Goal: Download file/media

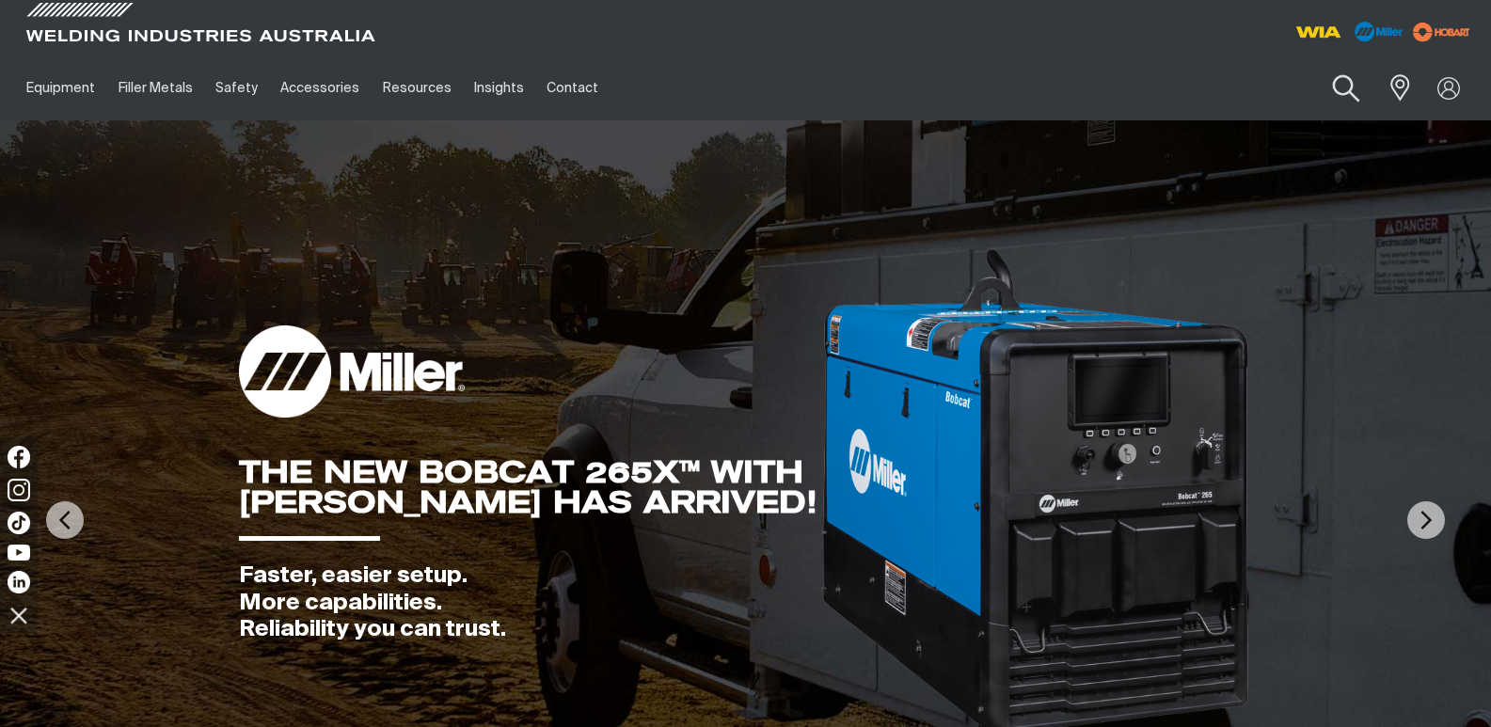
click at [1342, 88] on button "Search products" at bounding box center [1346, 89] width 76 height 54
click at [1172, 95] on input "Search" at bounding box center [1232, 88] width 290 height 42
type input "w65"
click at [1314, 66] on button "Search products" at bounding box center [1346, 88] width 64 height 44
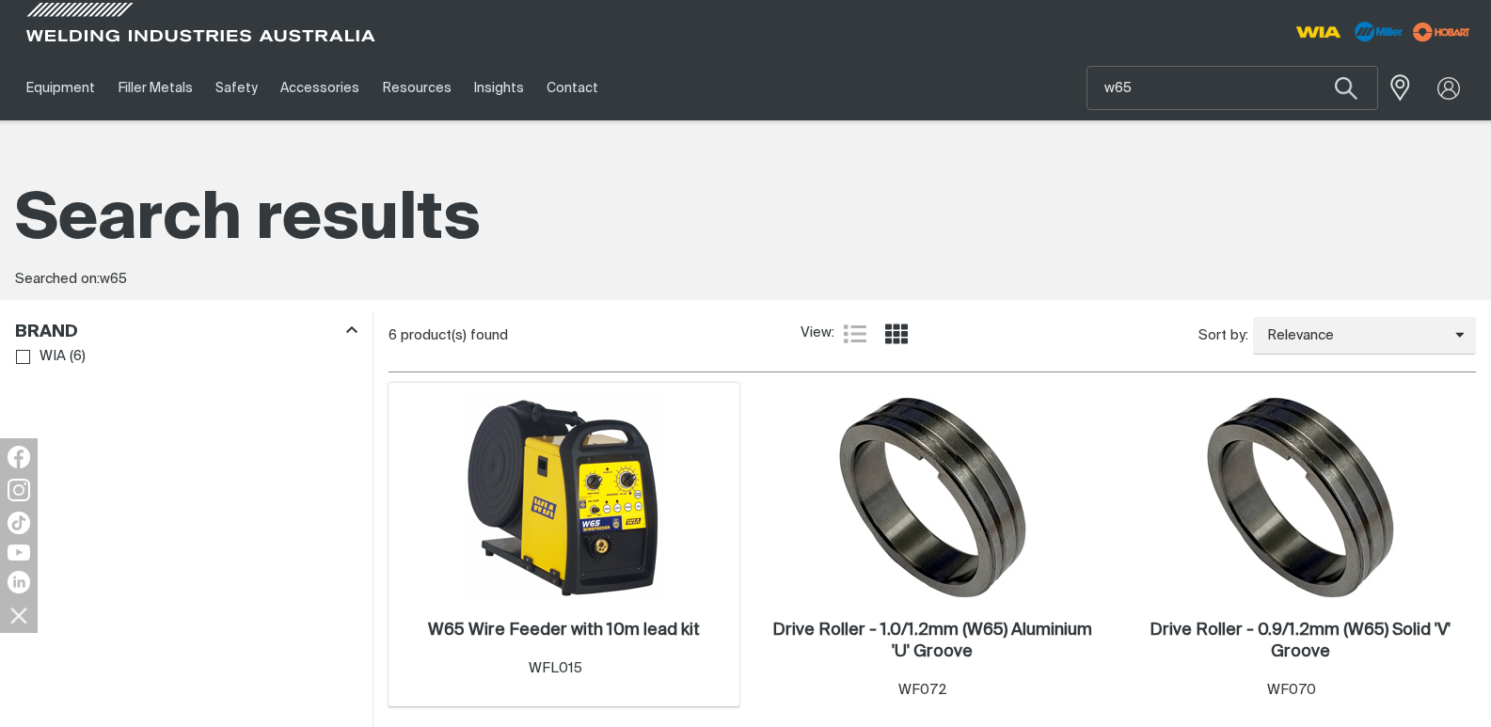
click at [556, 534] on img at bounding box center [564, 497] width 201 height 201
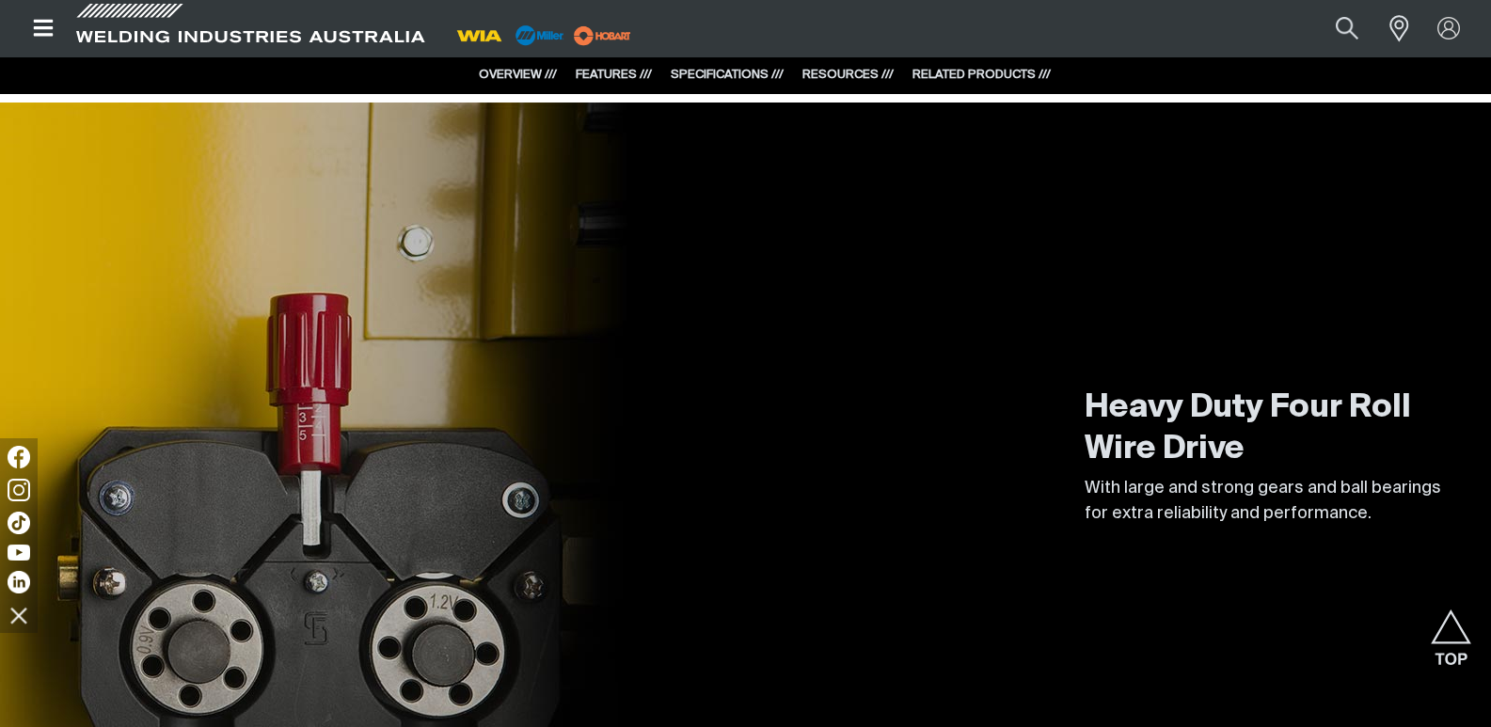
scroll to position [658, 0]
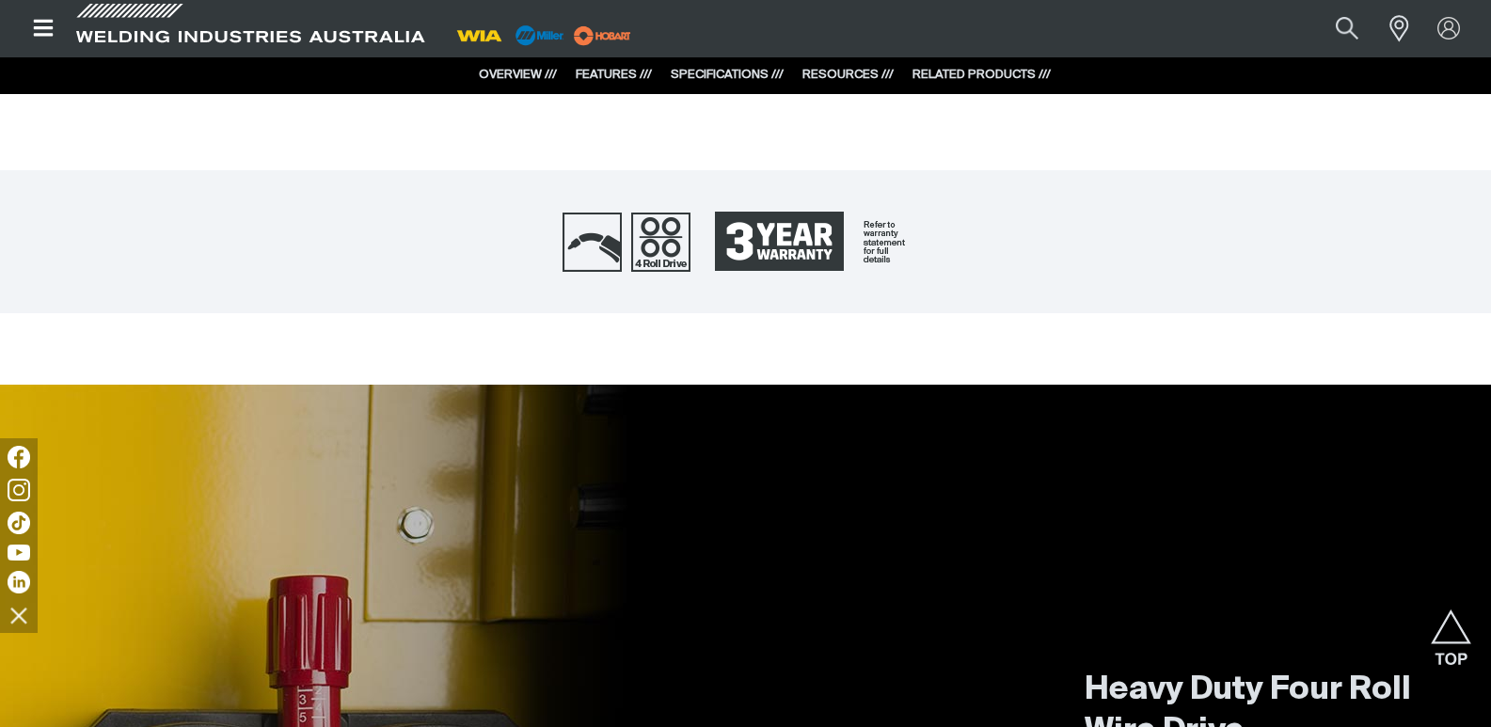
click at [837, 74] on link "RESOURCES ///" at bounding box center [847, 75] width 91 height 12
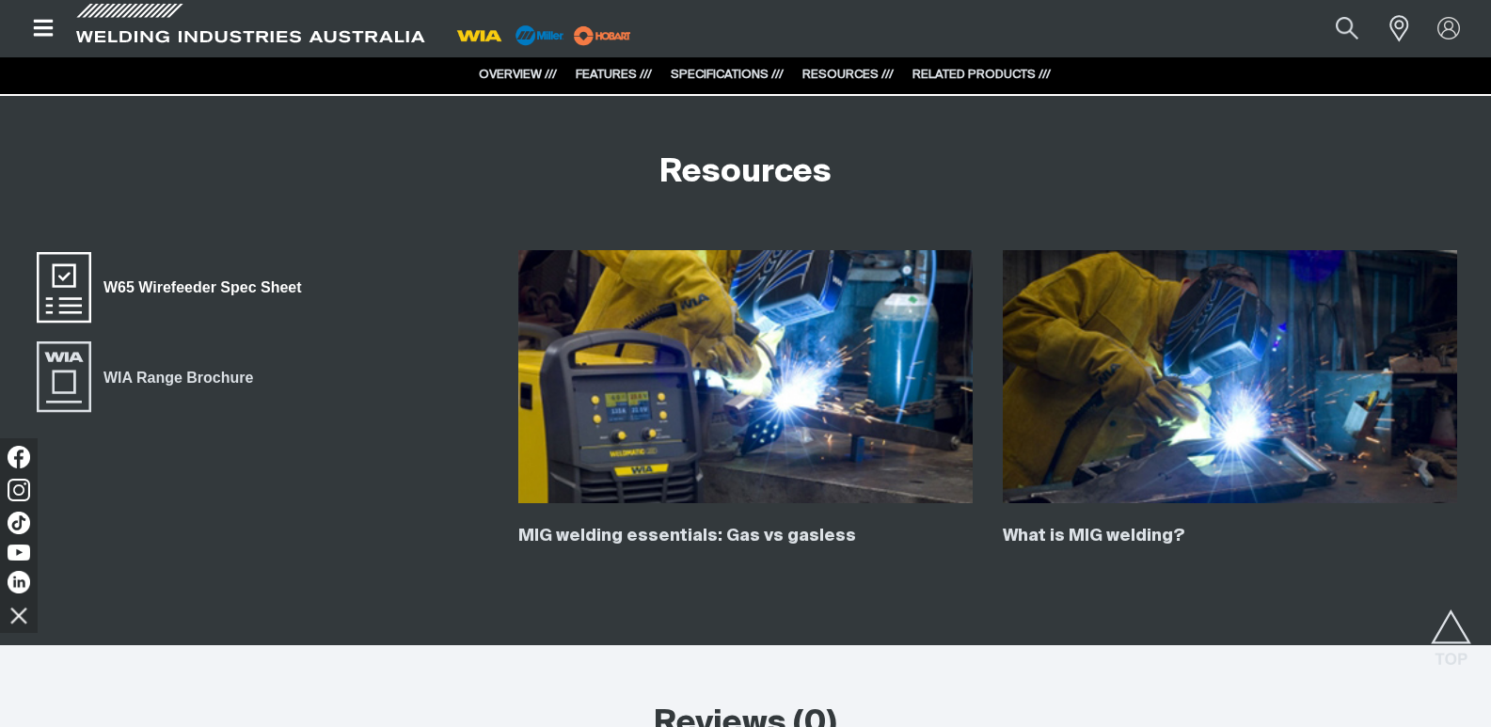
scroll to position [3002, 0]
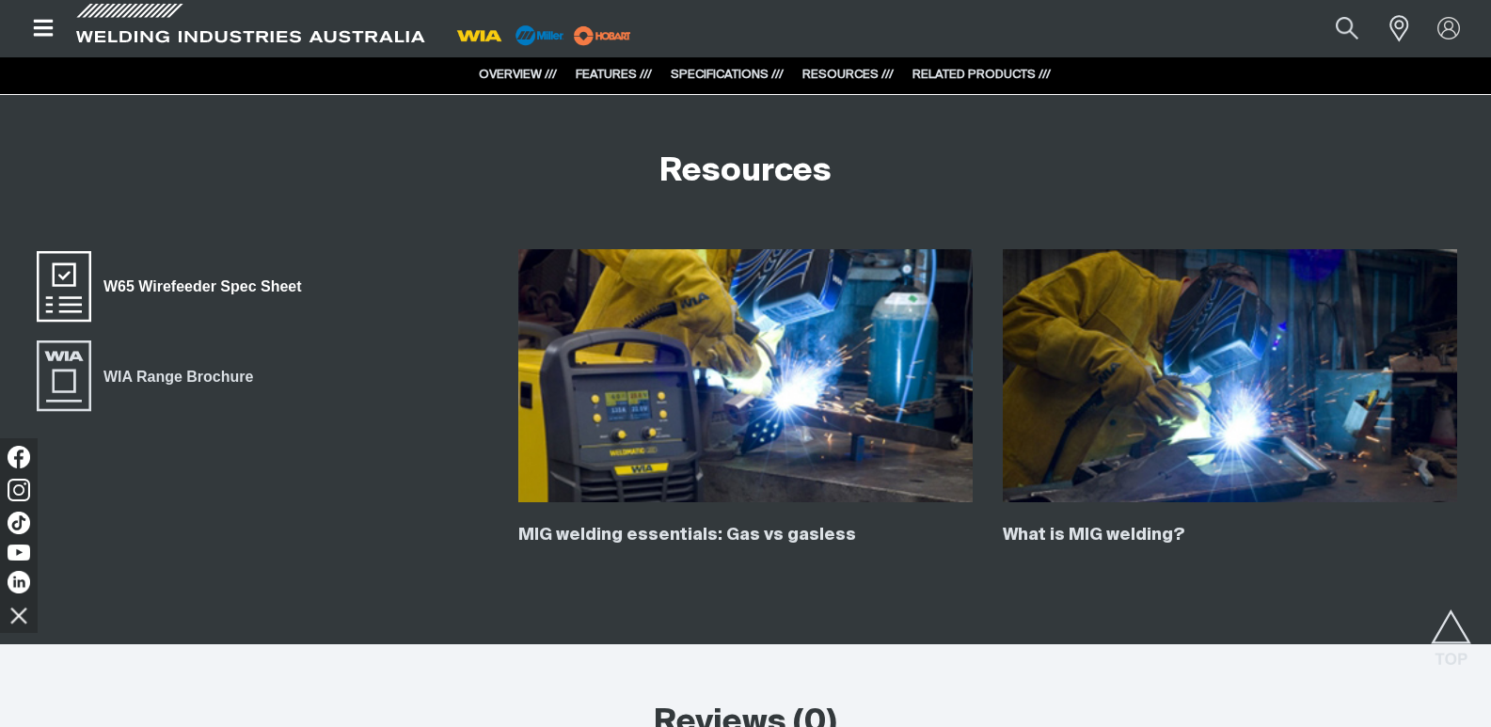
click at [187, 283] on span "W65 Wirefeeder Spec Sheet" at bounding box center [202, 287] width 222 height 24
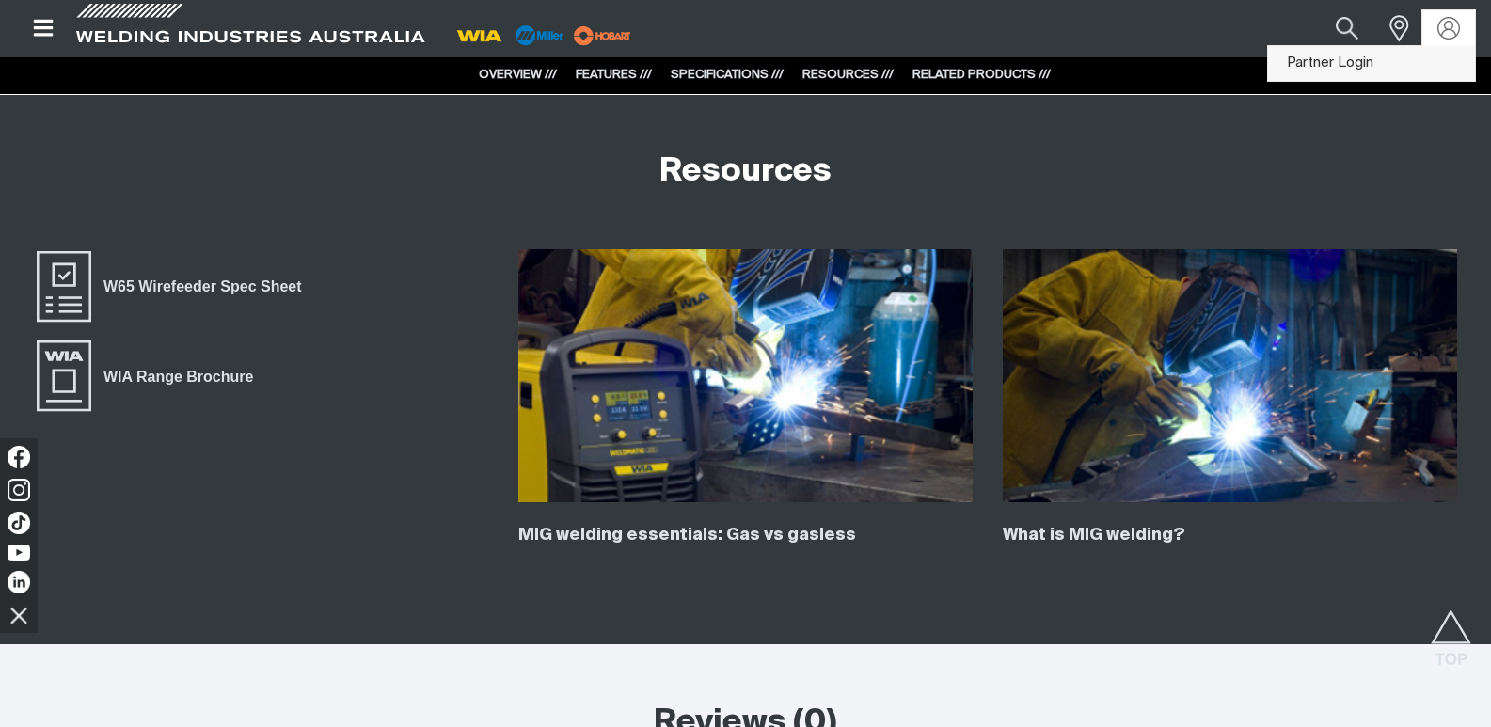
click at [1345, 68] on link "Partner Login" at bounding box center [1371, 63] width 207 height 35
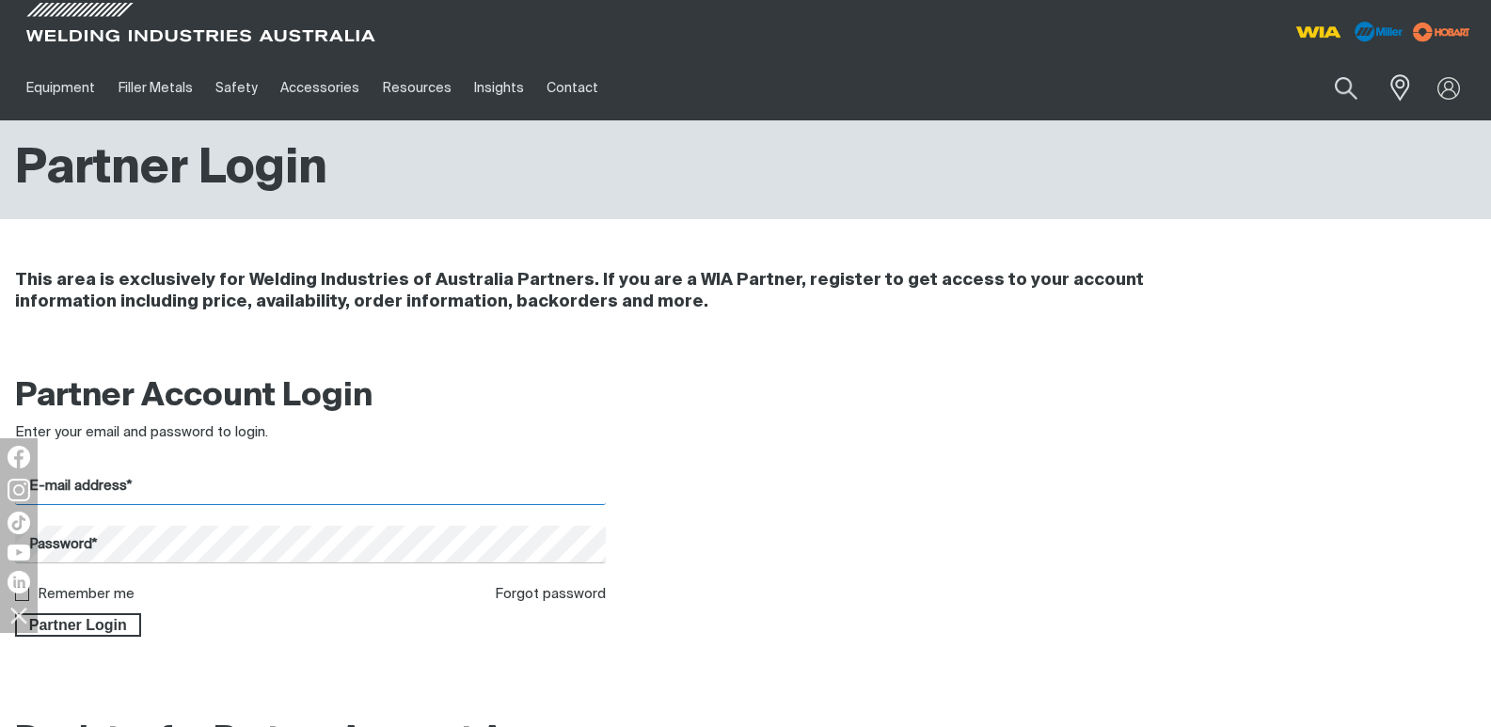
type input "[EMAIL_ADDRESS][DOMAIN_NAME]"
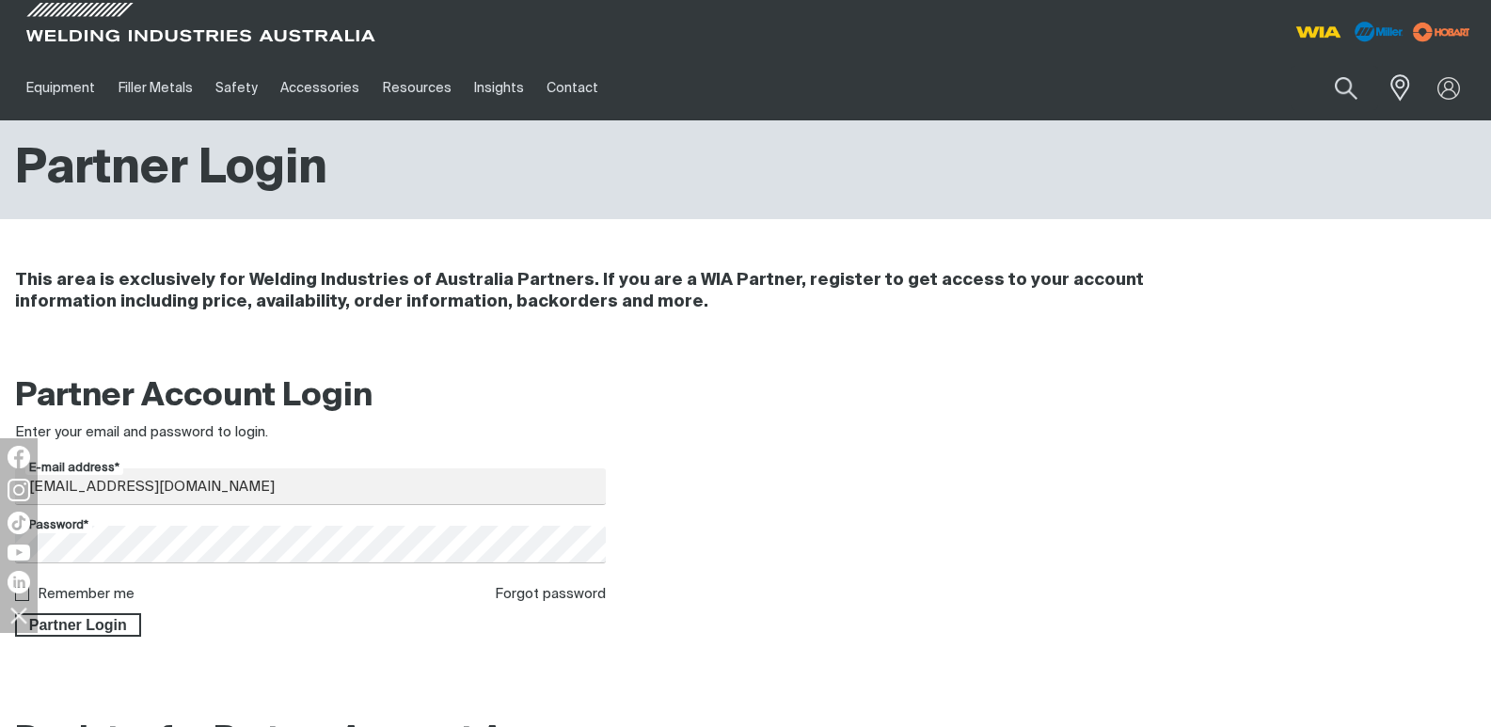
drag, startPoint x: 76, startPoint y: 619, endPoint x: 246, endPoint y: 603, distance: 171.0
click at [75, 620] on span "Partner Login" at bounding box center [78, 625] width 122 height 24
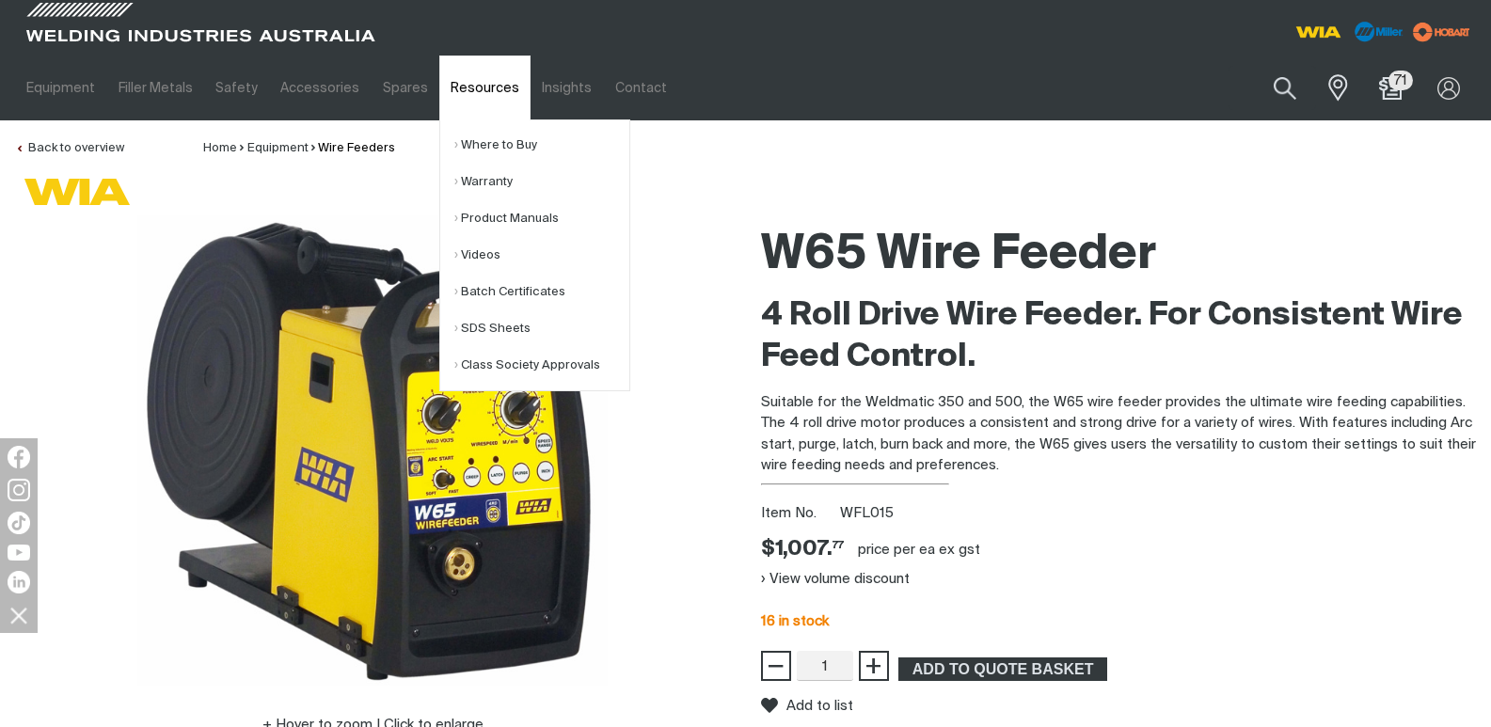
click at [470, 88] on link "Resources" at bounding box center [484, 87] width 91 height 65
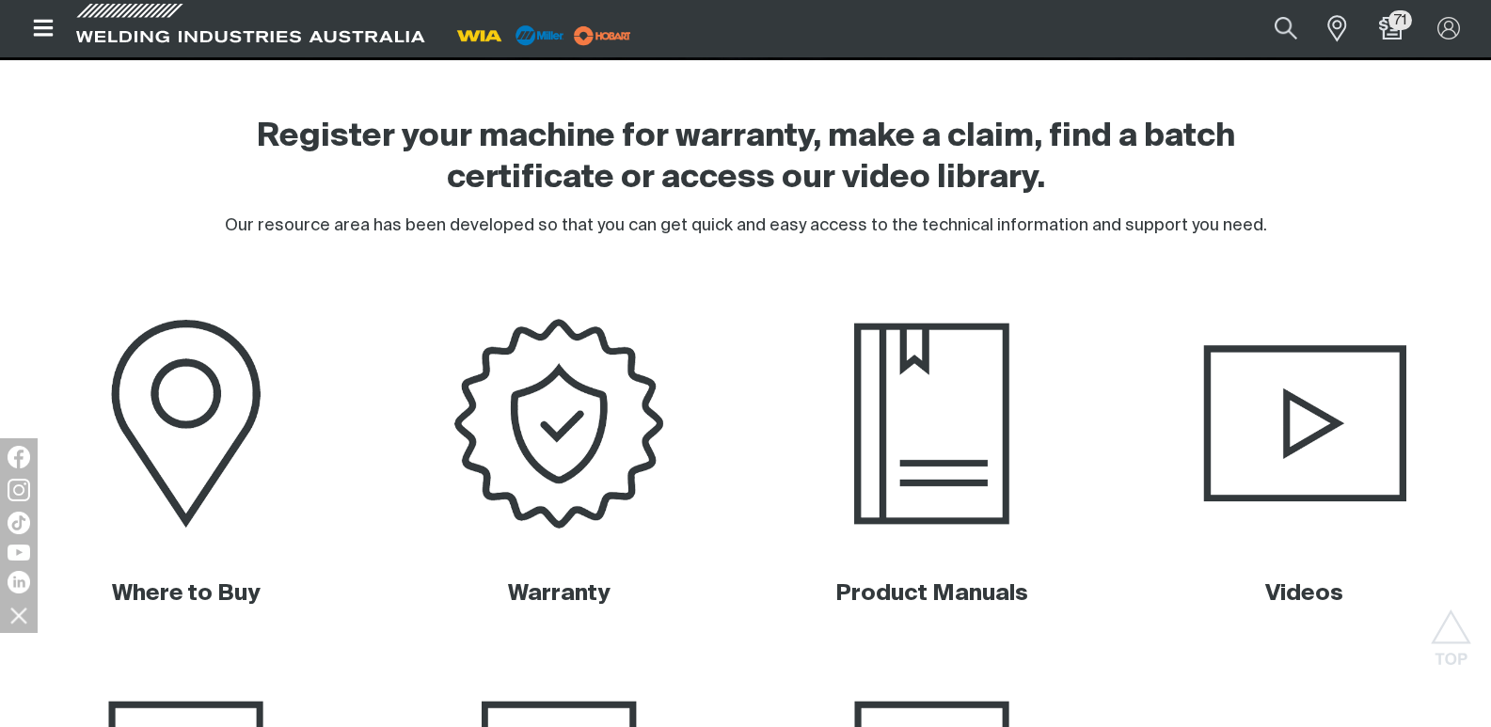
scroll to position [564, 0]
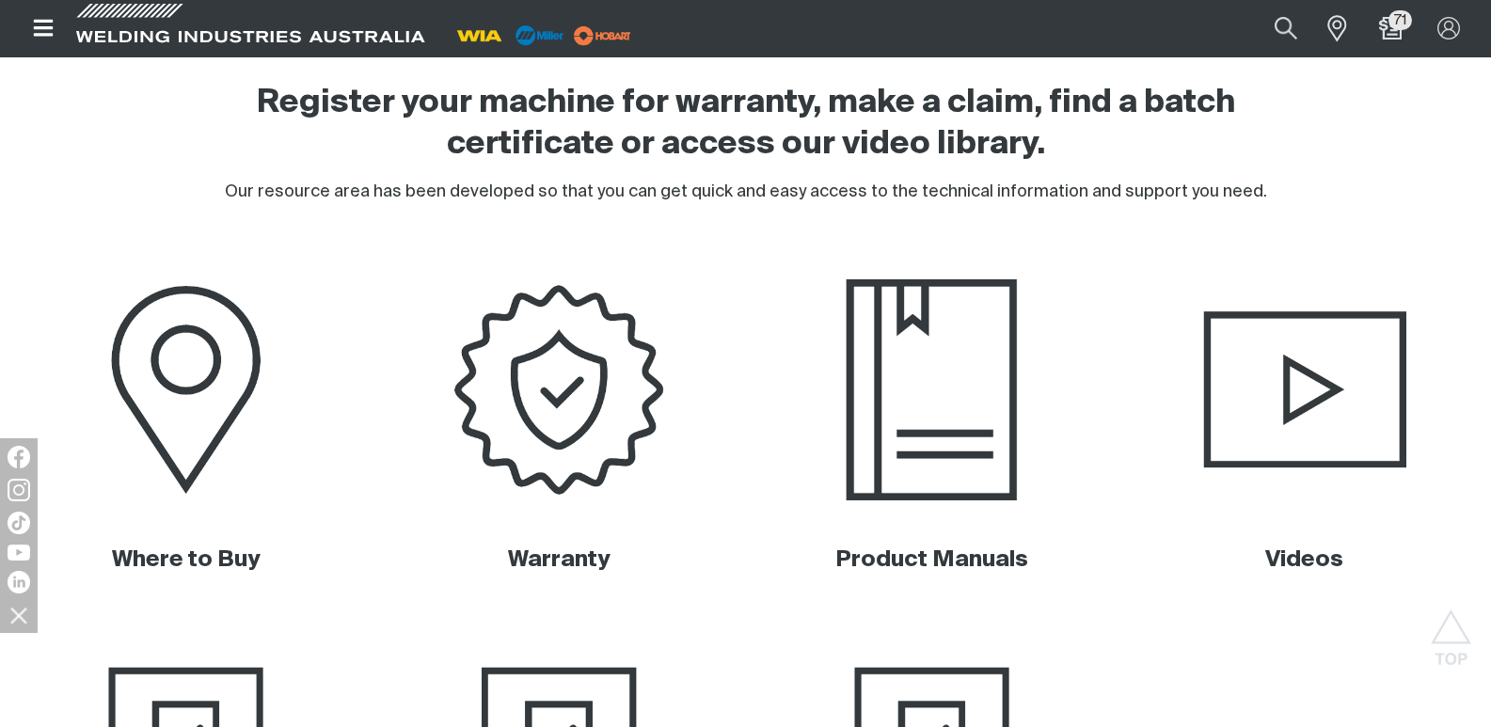
click at [878, 363] on img at bounding box center [931, 389] width 377 height 251
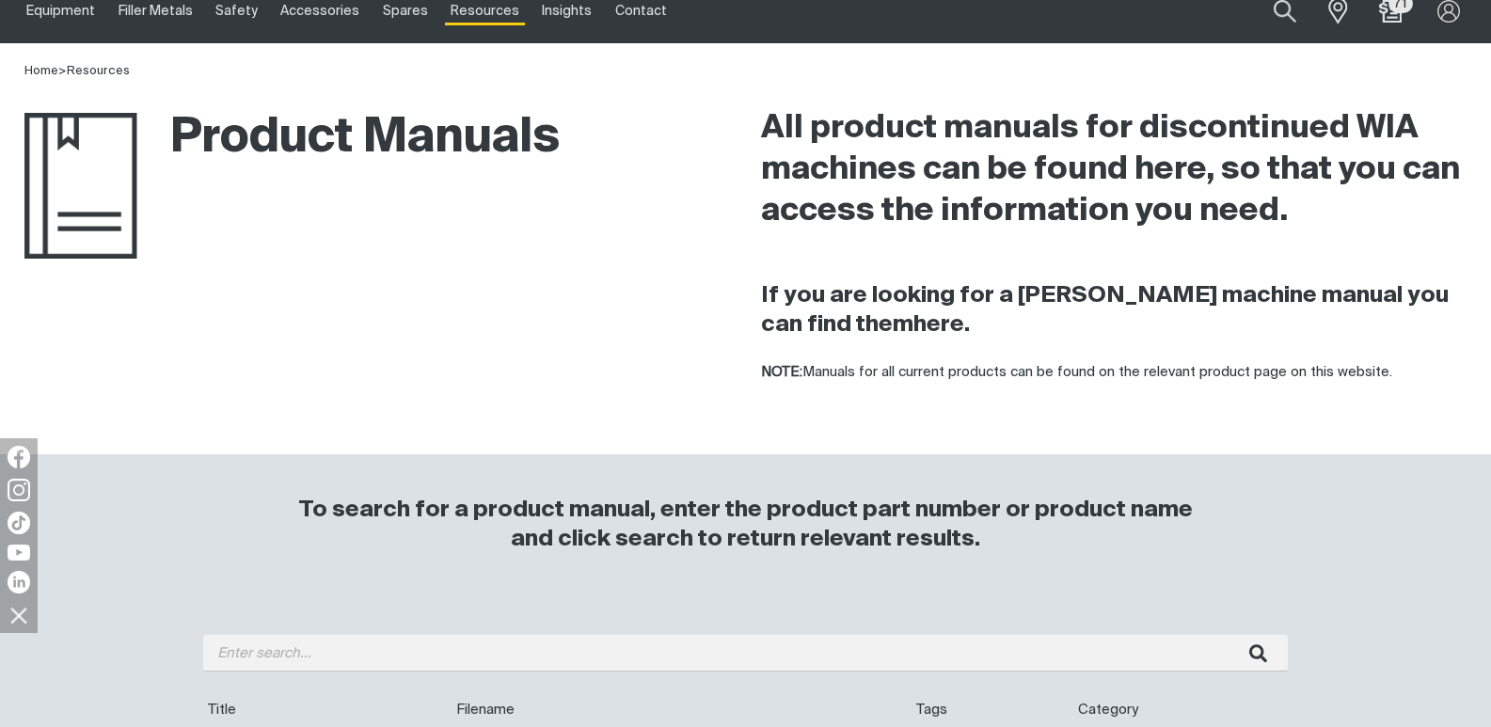
scroll to position [564, 0]
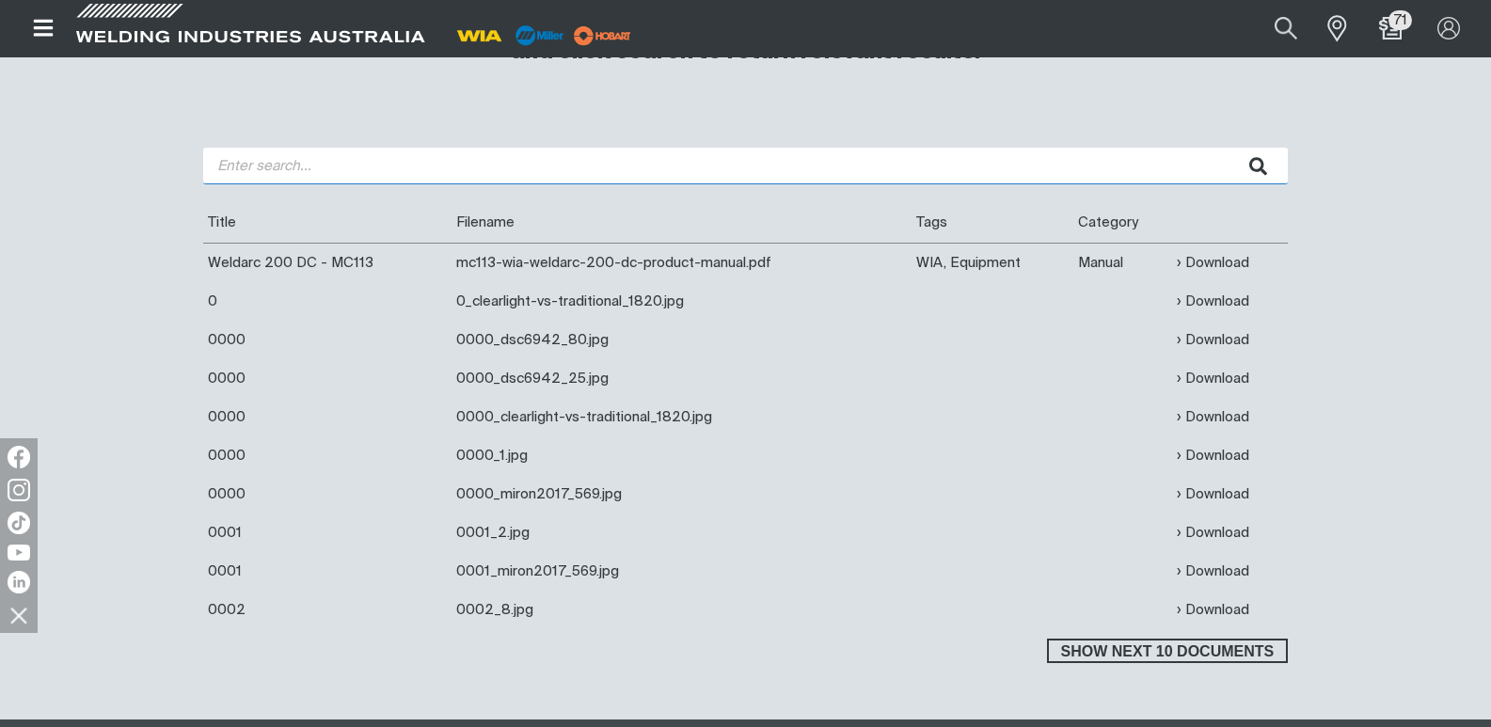
click at [332, 160] on input "search" at bounding box center [745, 166] width 1084 height 37
type input "w65"
click at [1228, 148] on button "submit" at bounding box center [1257, 166] width 59 height 37
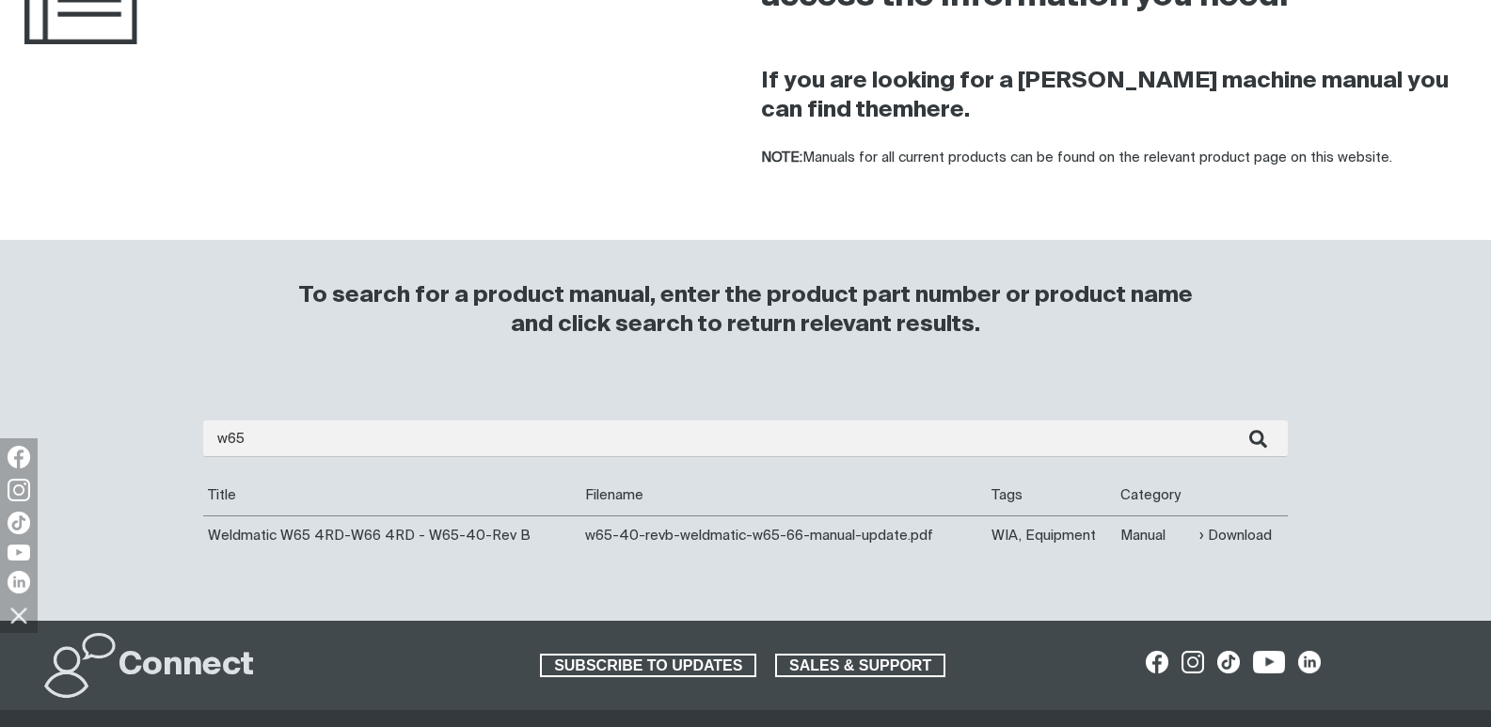
scroll to position [470, 0]
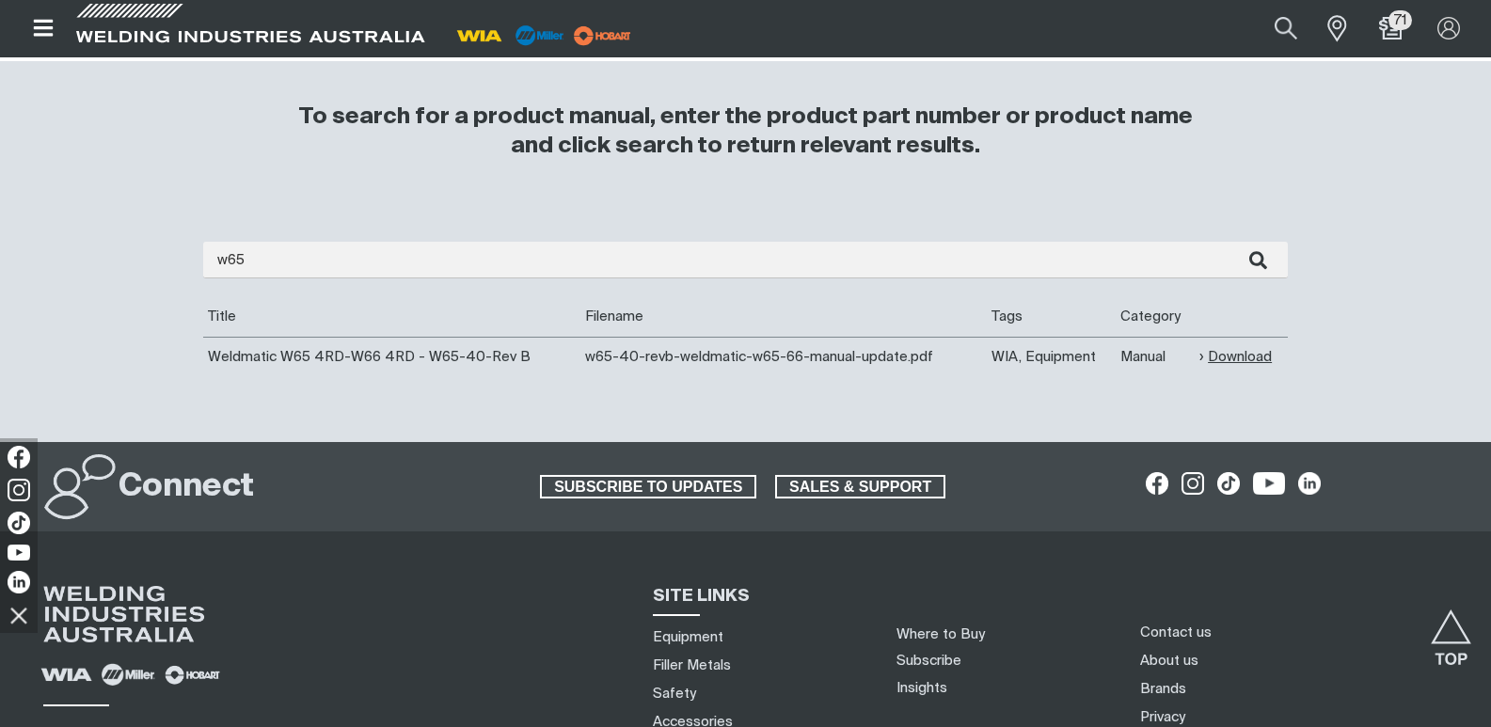
click at [1238, 357] on link "Download" at bounding box center [1235, 357] width 72 height 22
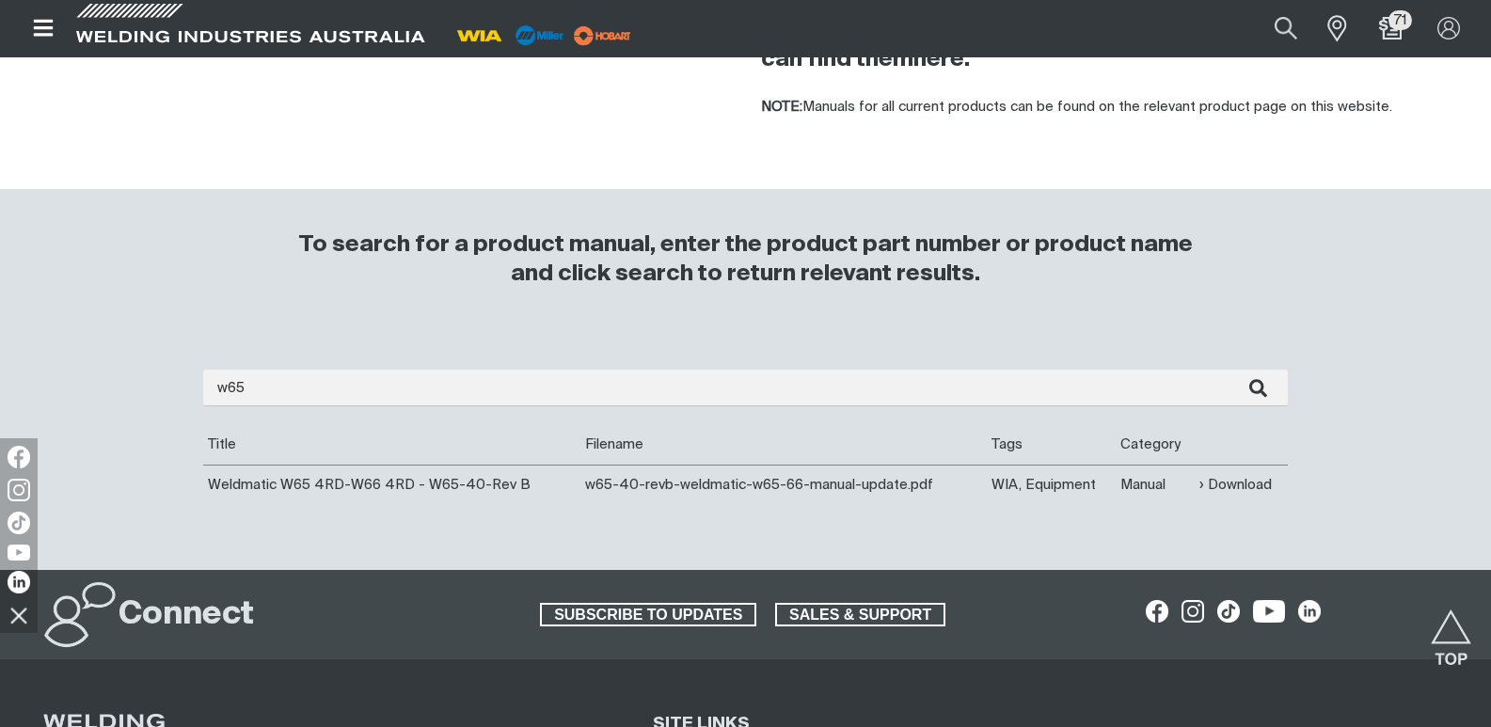
scroll to position [0, 0]
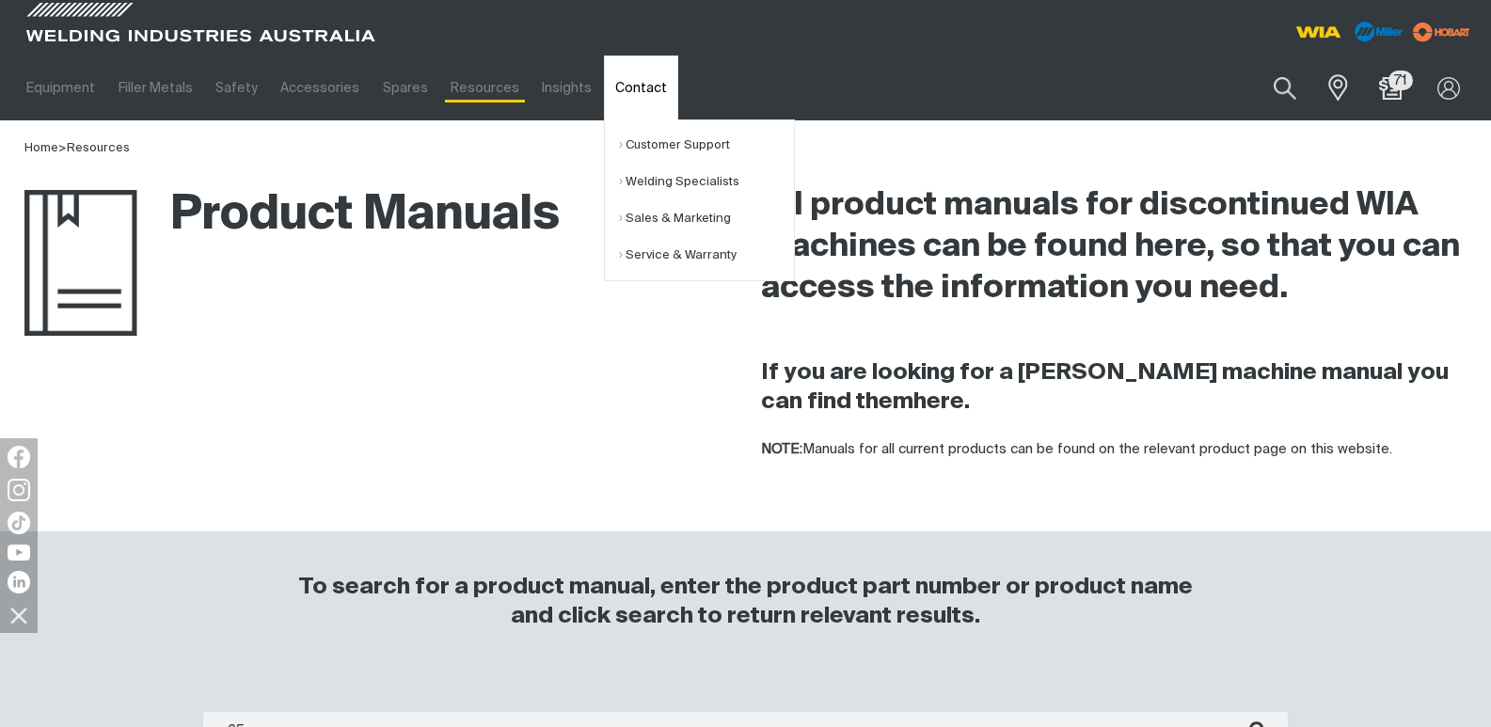
click at [625, 87] on link "Contact" at bounding box center [641, 87] width 74 height 65
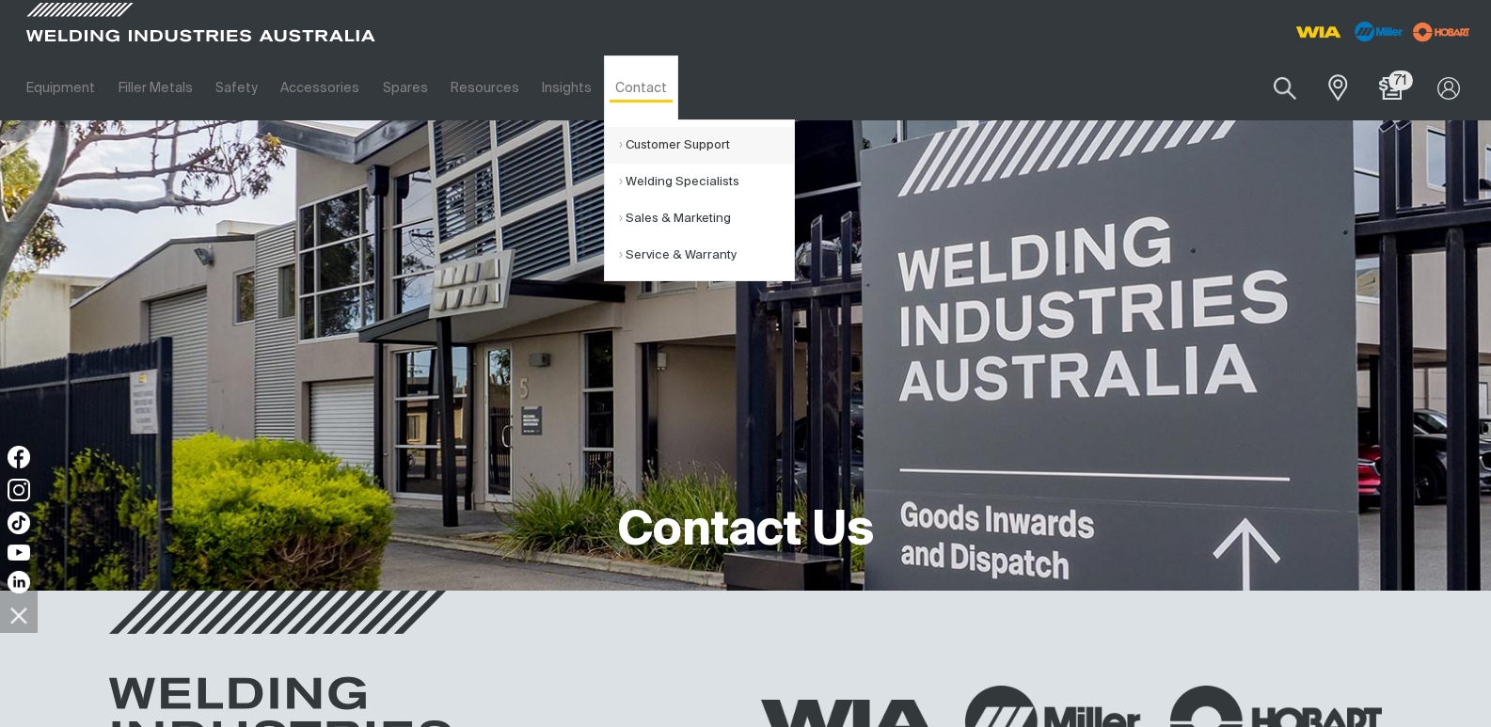
click at [639, 146] on link "Customer Support" at bounding box center [706, 145] width 175 height 37
